Goal: Transaction & Acquisition: Purchase product/service

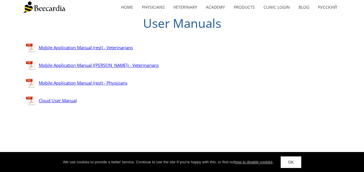
click at [118, 48] on link "Mobile Application Manual (rest) - Veterinarians" at bounding box center [86, 48] width 94 height 6
click at [126, 8] on link "home" at bounding box center [127, 7] width 21 height 13
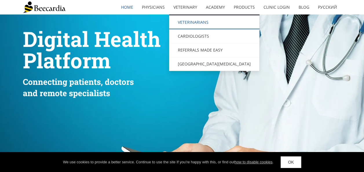
click at [193, 23] on link "Veterinarians" at bounding box center [214, 22] width 90 height 14
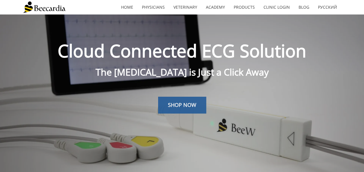
click at [177, 107] on span "SHOP NOW" at bounding box center [182, 104] width 28 height 7
